Goal: Task Accomplishment & Management: Manage account settings

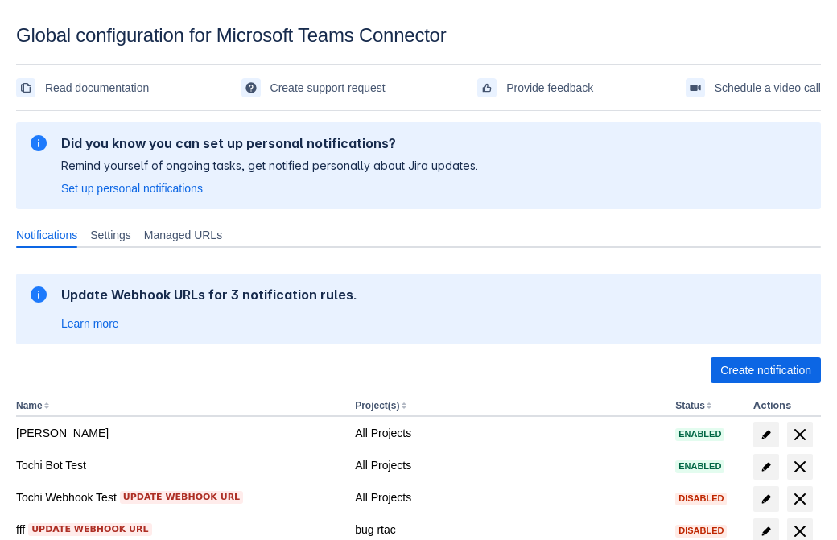
click at [765, 370] on span "Create notification" at bounding box center [765, 370] width 91 height 26
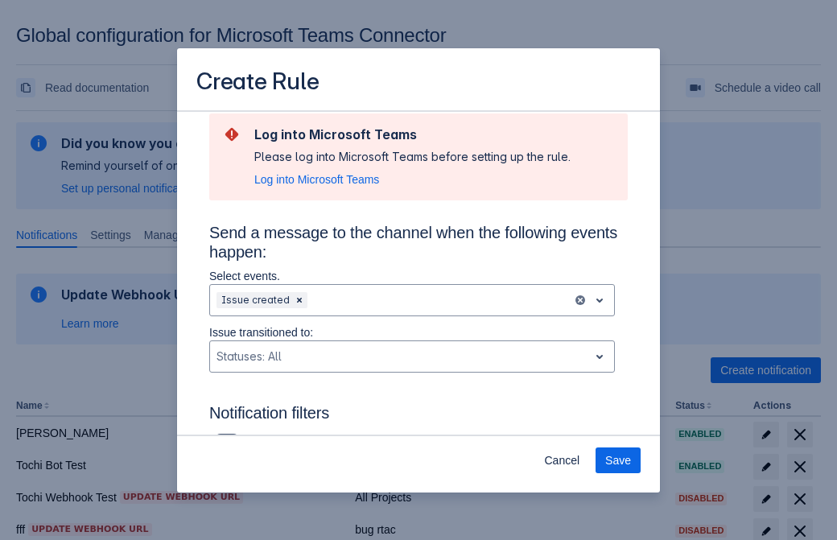
type input "RuleName-607370New Rule (42)"
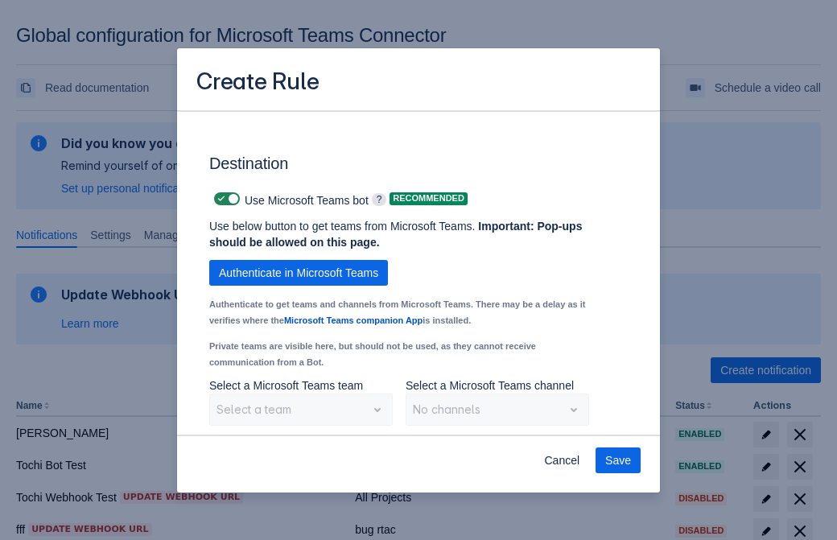
click at [299, 273] on span "Authenticate in Microsoft Teams" at bounding box center [298, 273] width 159 height 26
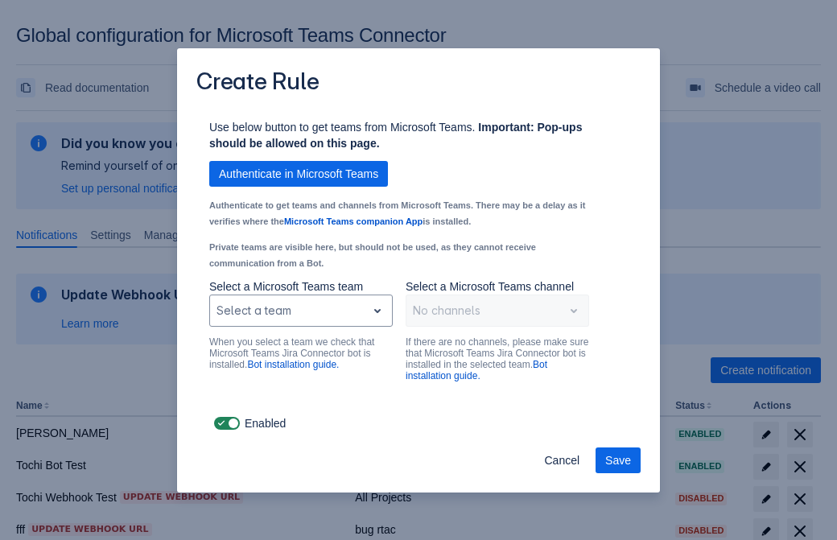
type input "607370_label"
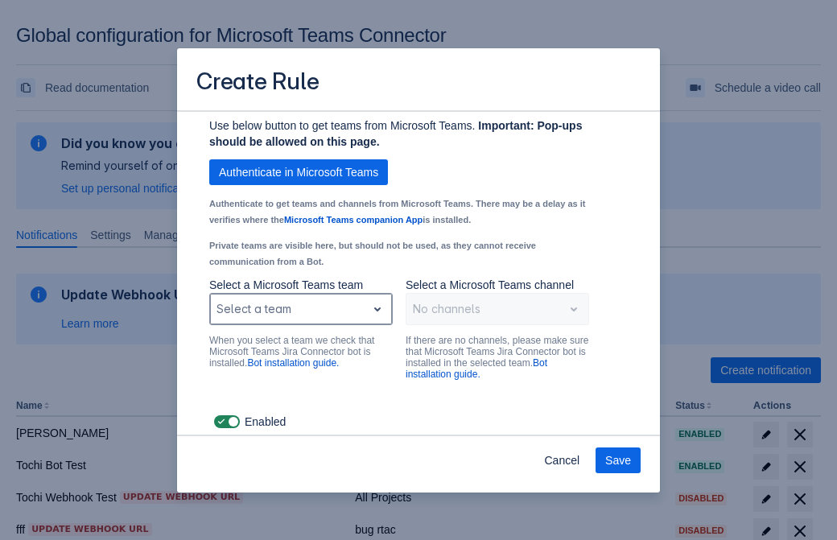
click at [300, 319] on div "Scrollable content" at bounding box center [287, 308] width 143 height 19
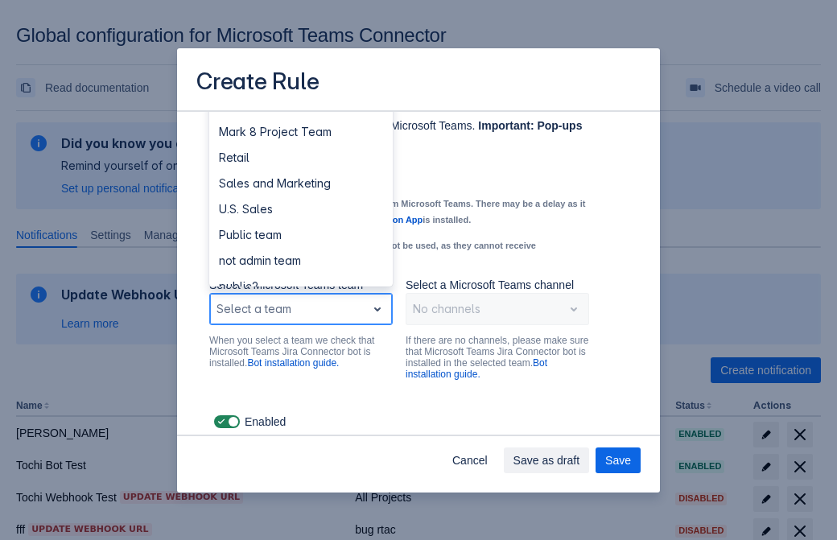
click at [300, 171] on div "Retail" at bounding box center [300, 158] width 183 height 26
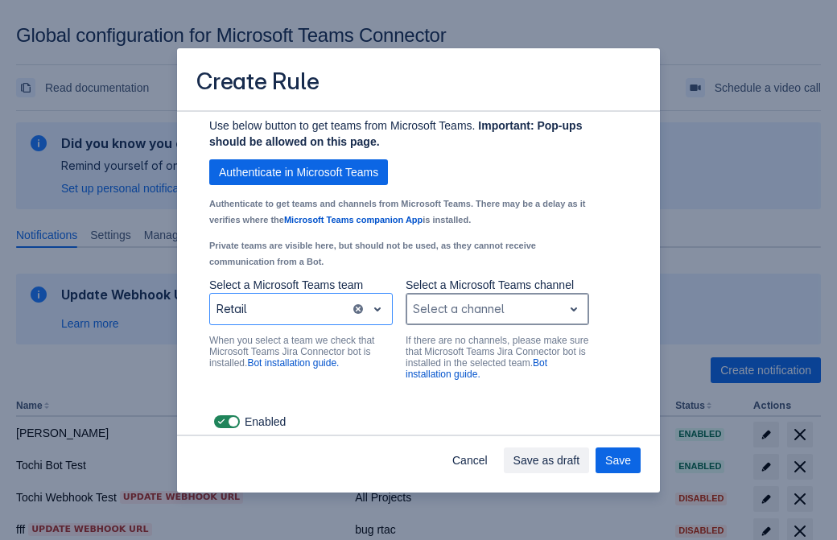
click at [497, 319] on div "Scrollable content" at bounding box center [484, 308] width 143 height 19
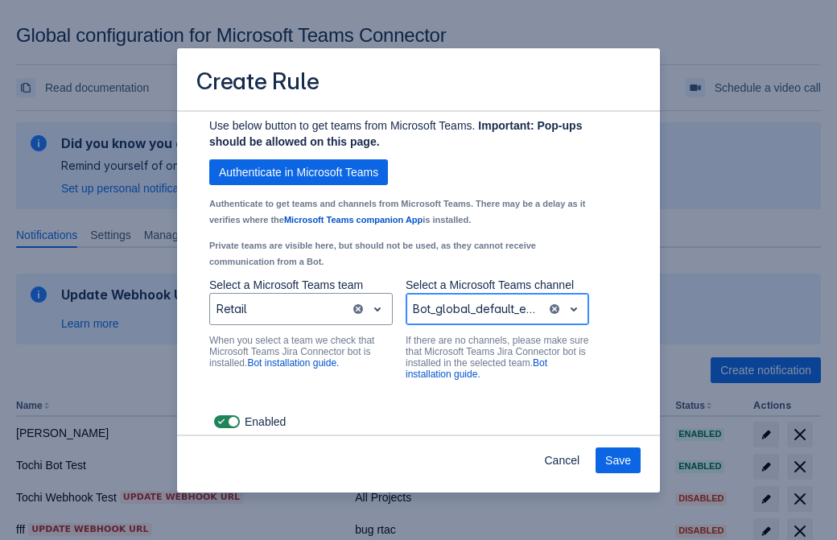
click at [618, 460] on span "Save" at bounding box center [618, 460] width 26 height 26
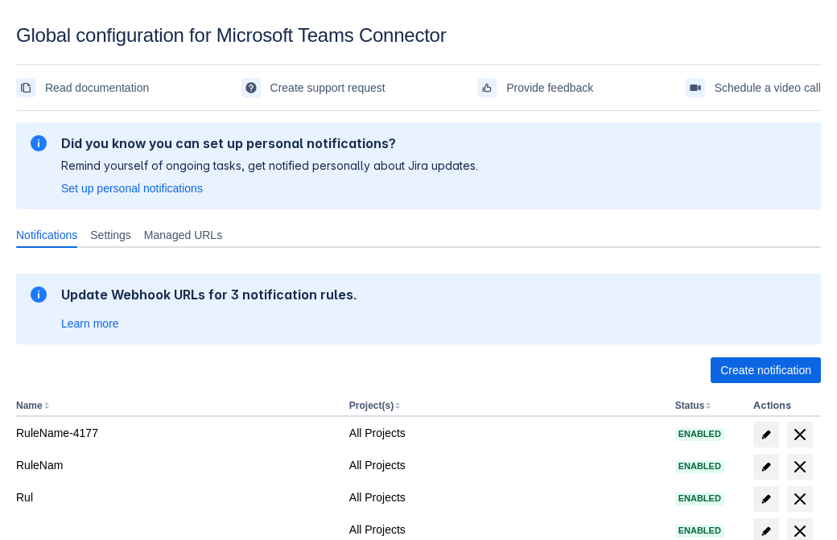
scroll to position [332, 0]
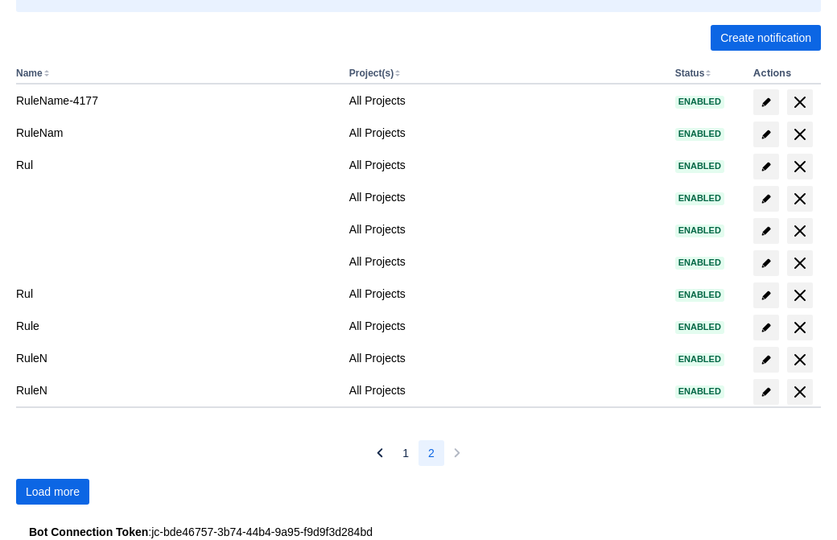
click at [52, 492] on span "Load more" at bounding box center [53, 492] width 54 height 26
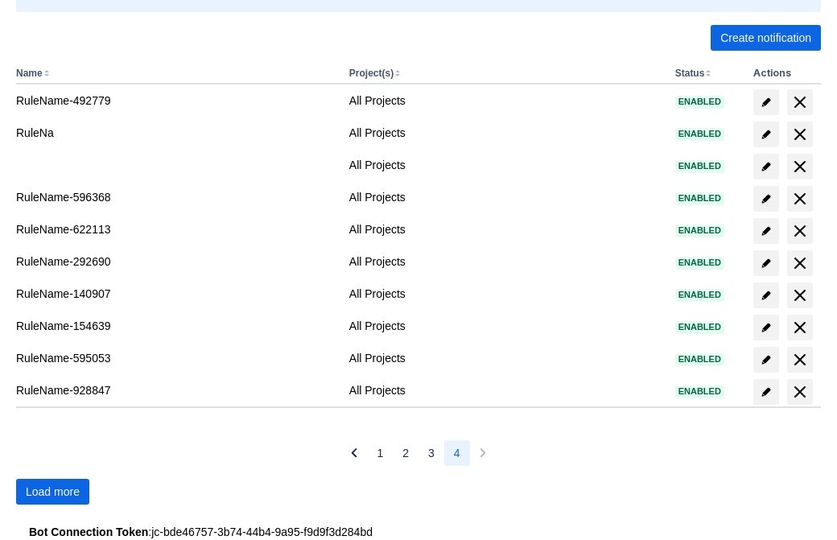
click at [52, 492] on span "Load more" at bounding box center [53, 492] width 54 height 26
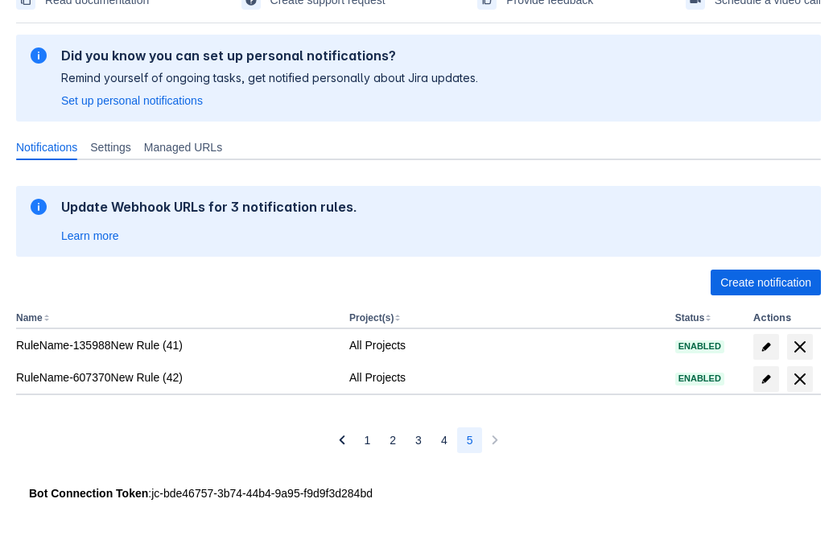
scroll to position [88, 0]
click at [799, 379] on span "delete" at bounding box center [799, 378] width 19 height 19
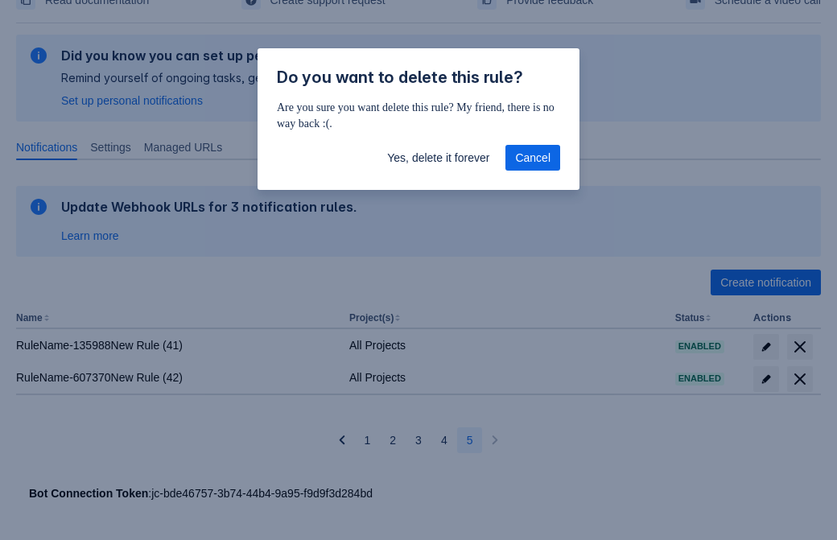
click at [438, 158] on span "Yes, delete it forever" at bounding box center [438, 158] width 102 height 26
